Goal: Information Seeking & Learning: Learn about a topic

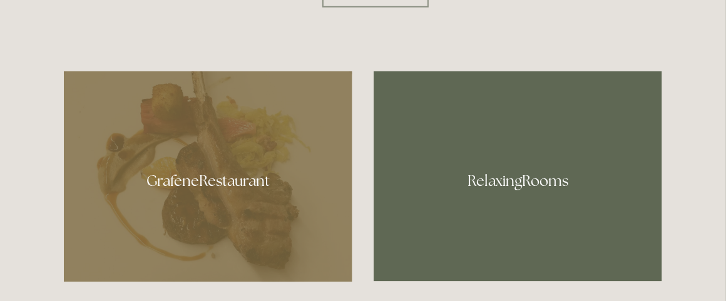
scroll to position [626, 0]
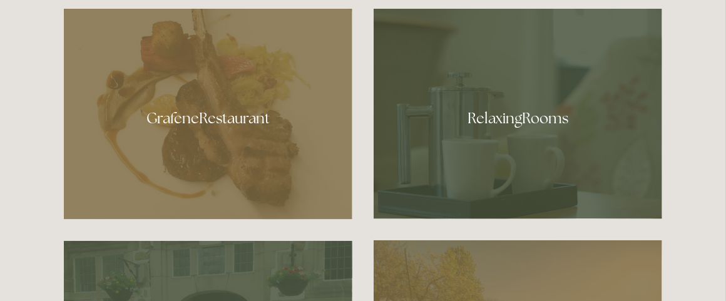
click at [192, 125] on div at bounding box center [208, 114] width 289 height 211
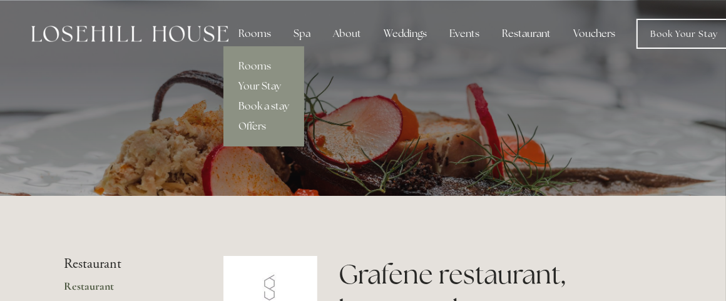
click at [250, 32] on div "Rooms" at bounding box center [255, 33] width 53 height 25
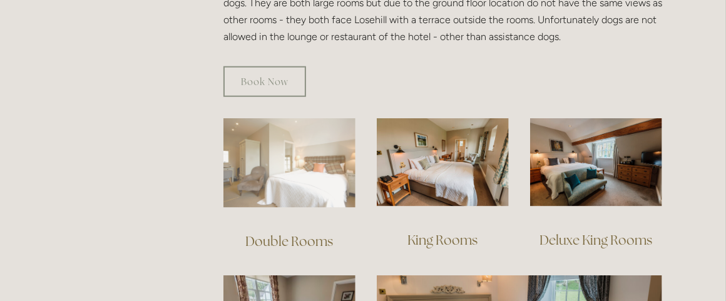
scroll to position [689, 0]
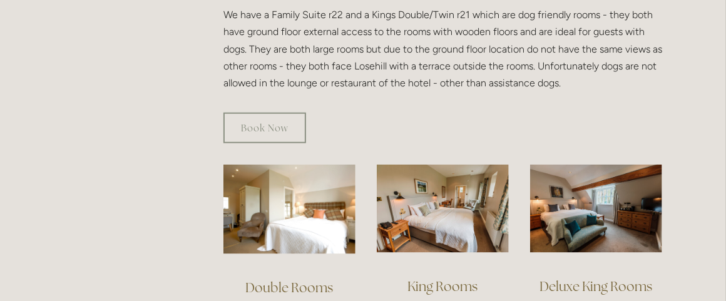
click at [284, 279] on link "Double Rooms" at bounding box center [289, 287] width 88 height 17
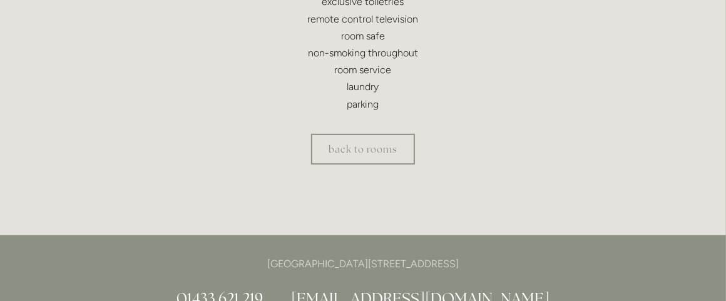
scroll to position [438, 0]
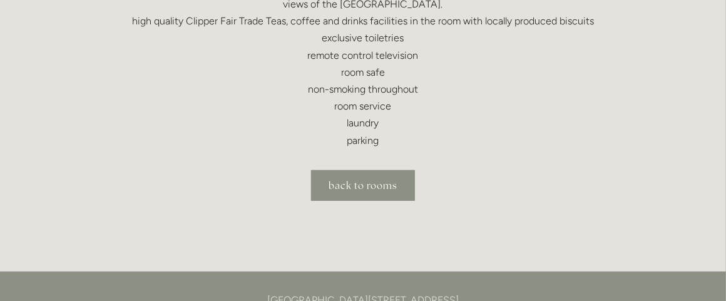
click at [368, 190] on link "back to rooms" at bounding box center [363, 185] width 104 height 31
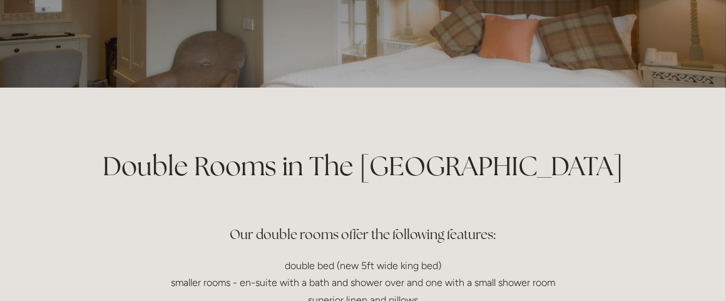
scroll to position [0, 0]
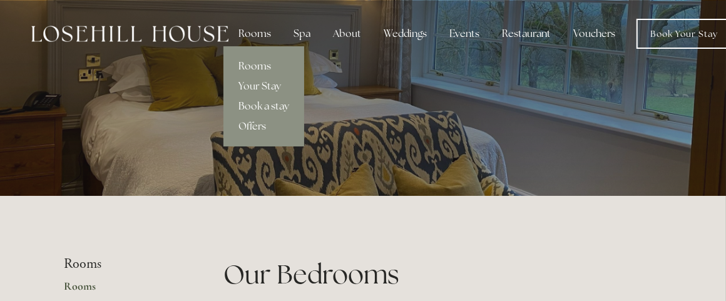
click at [252, 62] on link "Rooms" at bounding box center [264, 66] width 81 height 20
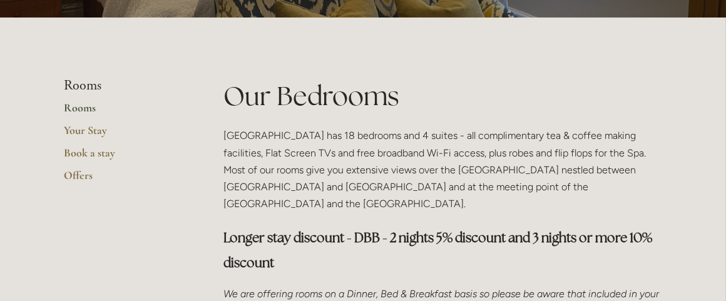
scroll to position [188, 0]
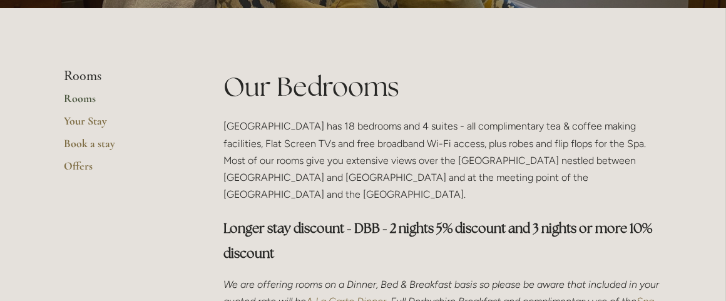
click at [73, 100] on link "Rooms" at bounding box center [124, 102] width 120 height 23
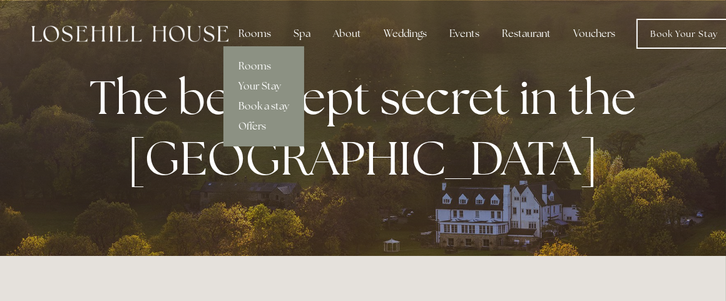
click at [255, 33] on div "Rooms" at bounding box center [255, 33] width 53 height 25
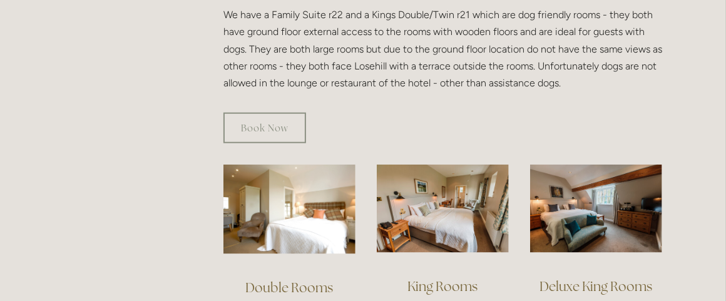
scroll to position [751, 0]
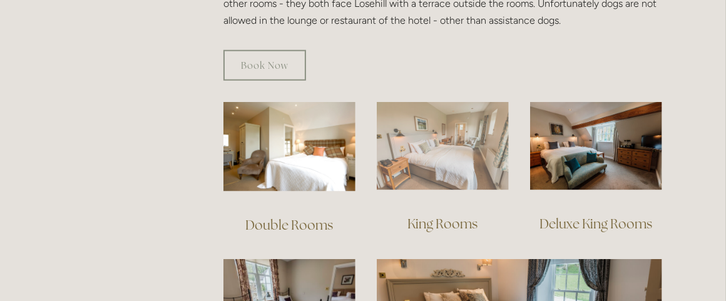
click at [440, 145] on img at bounding box center [443, 146] width 132 height 88
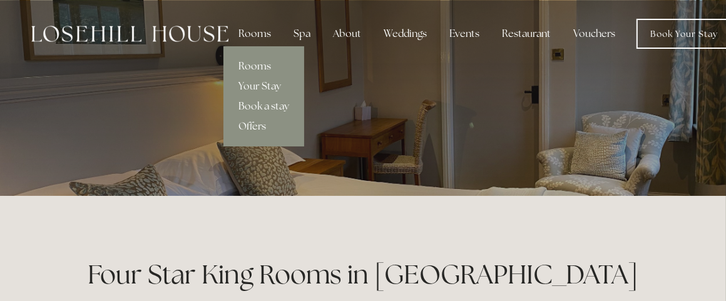
click at [254, 64] on link "Rooms" at bounding box center [264, 66] width 81 height 20
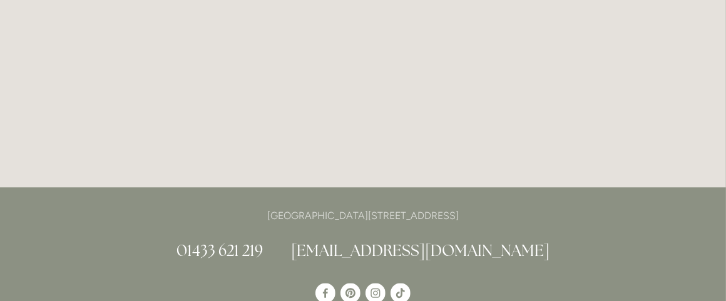
scroll to position [1816, 0]
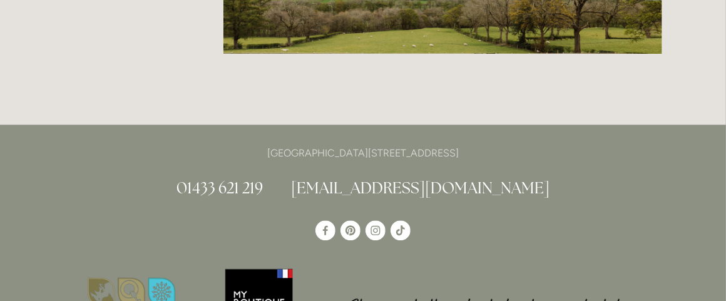
click at [394, 178] on link "[EMAIL_ADDRESS][DOMAIN_NAME]" at bounding box center [420, 188] width 259 height 20
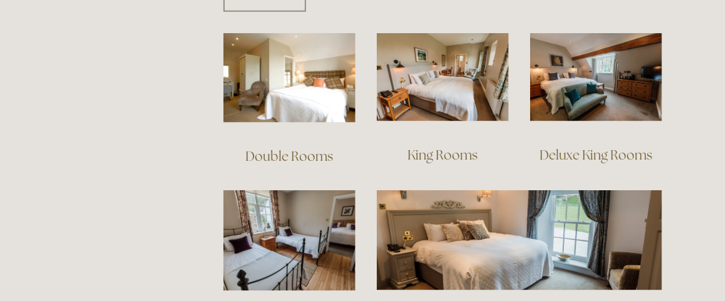
scroll to position [814, 0]
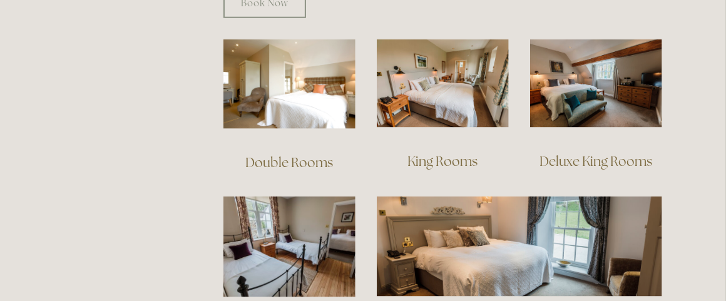
click at [438, 153] on link "King Rooms" at bounding box center [443, 161] width 70 height 17
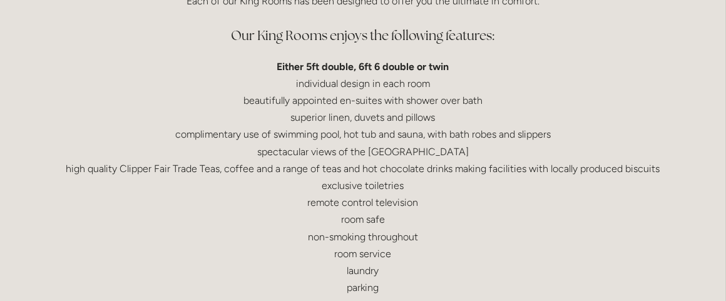
scroll to position [376, 0]
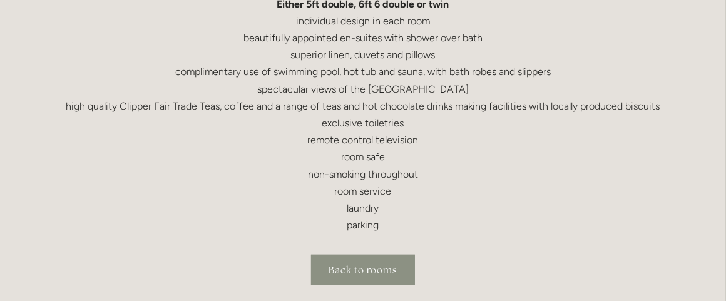
click at [358, 274] on link "Back to rooms" at bounding box center [363, 270] width 104 height 31
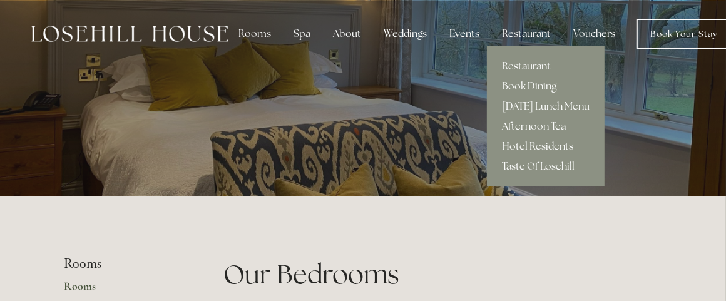
click at [527, 63] on link "Restaurant" at bounding box center [546, 66] width 118 height 20
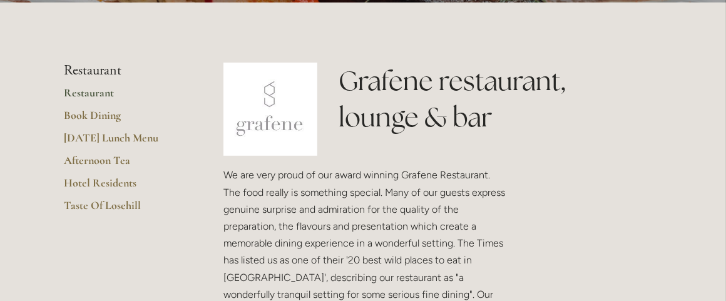
scroll to position [250, 0]
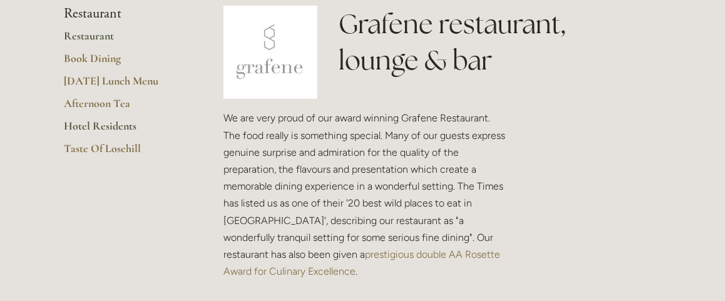
click at [103, 130] on link "Hotel Residents" at bounding box center [124, 130] width 120 height 23
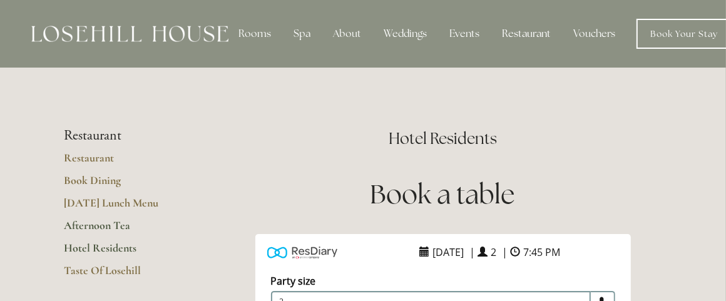
click at [89, 221] on link "Afternoon Tea" at bounding box center [124, 230] width 120 height 23
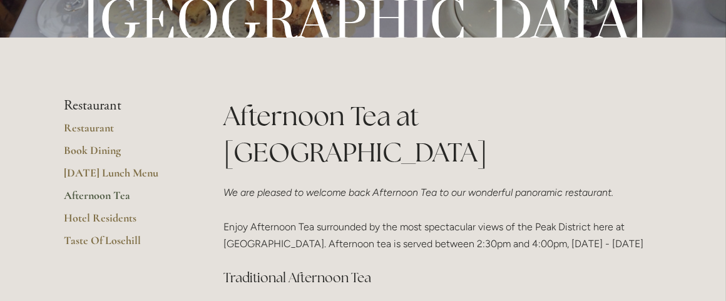
scroll to position [188, 0]
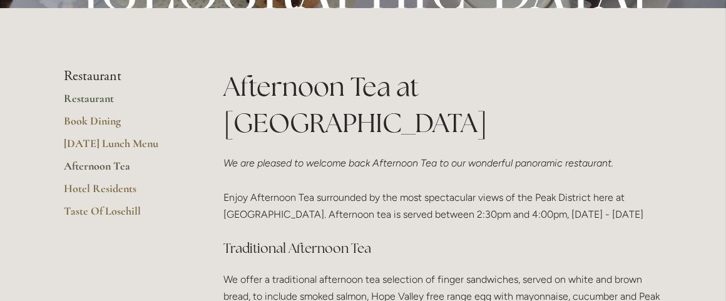
click at [90, 100] on link "Restaurant" at bounding box center [124, 102] width 120 height 23
